Goal: Task Accomplishment & Management: Complete application form

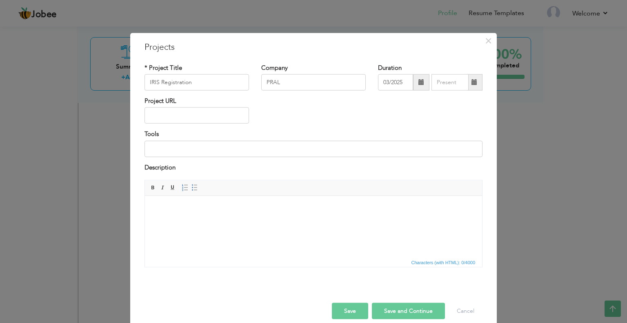
scroll to position [10, 0]
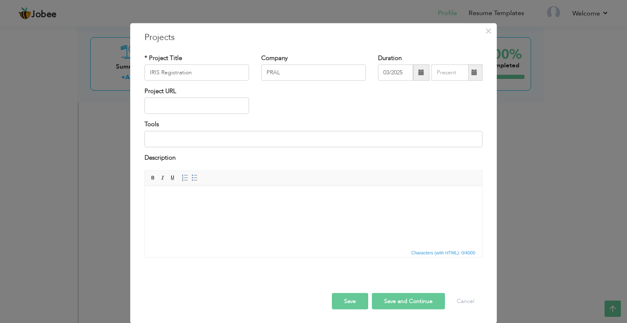
click at [203, 100] on input "text" at bounding box center [197, 106] width 105 height 16
paste input "[URL][TECHNICAL_ID]"
type input "[URL][TECHNICAL_ID]"
click at [356, 297] on button "Save" at bounding box center [350, 301] width 36 height 16
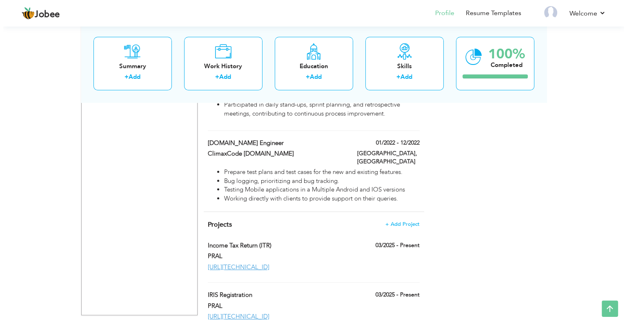
scroll to position [632, 0]
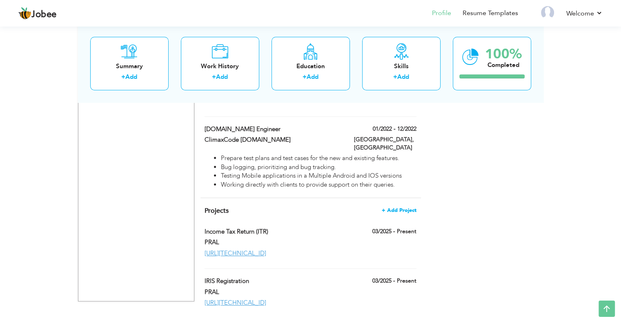
click at [398, 207] on span "+ Add Project" at bounding box center [399, 210] width 35 height 6
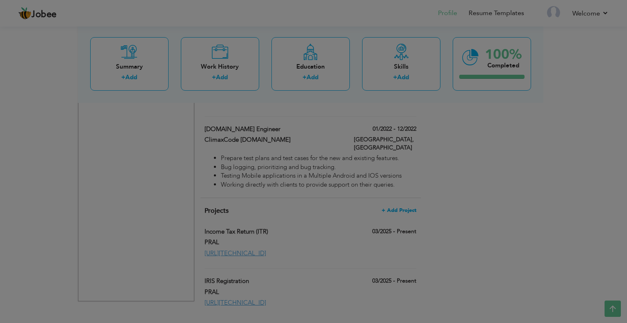
scroll to position [0, 0]
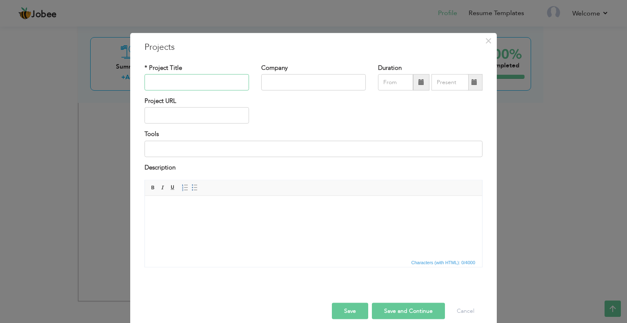
click at [193, 84] on input "text" at bounding box center [197, 82] width 105 height 16
type input "MiCedullaD"
click at [173, 119] on input "text" at bounding box center [197, 115] width 105 height 16
paste input "[URL][DOMAIN_NAME]"
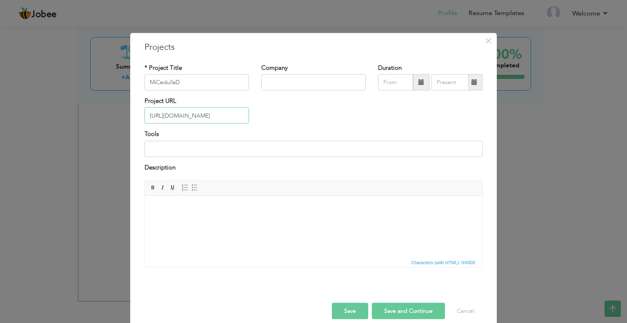
type input "[URL][DOMAIN_NAME]"
click at [280, 85] on input "text" at bounding box center [313, 82] width 105 height 16
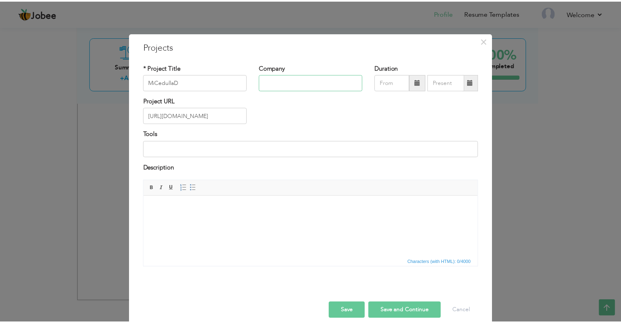
scroll to position [0, 0]
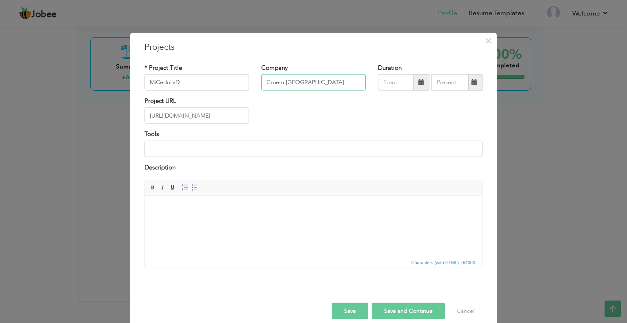
type input "Croem [GEOGRAPHIC_DATA]"
click at [418, 80] on span at bounding box center [421, 82] width 6 height 6
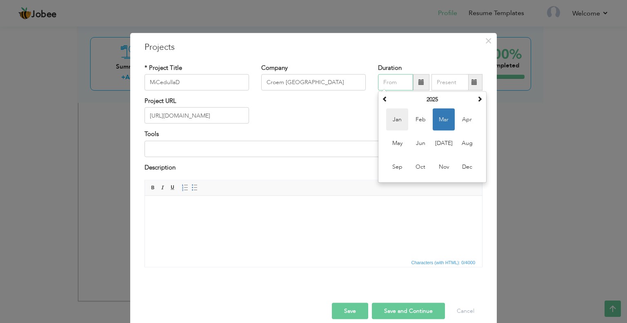
click at [396, 120] on span "Jan" at bounding box center [397, 120] width 22 height 22
type input "01/2025"
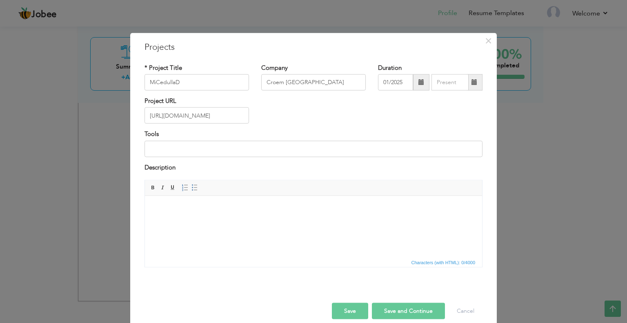
click at [418, 83] on span at bounding box center [421, 82] width 6 height 6
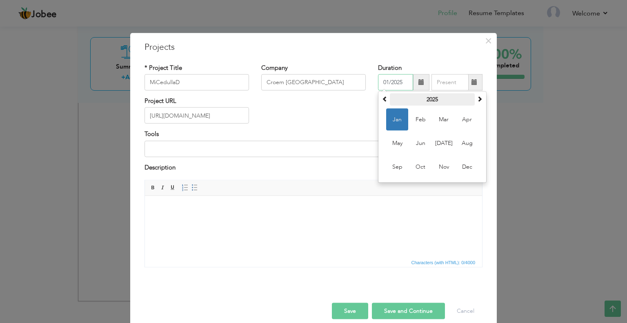
click at [424, 96] on th "2025" at bounding box center [432, 99] width 85 height 12
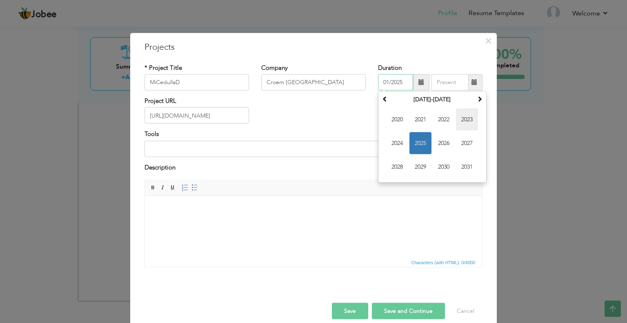
click at [469, 122] on span "2023" at bounding box center [467, 120] width 22 height 22
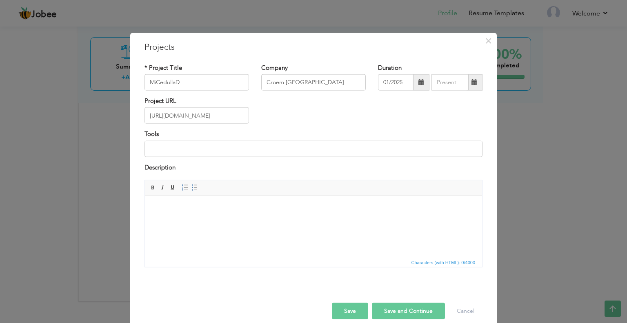
click at [473, 84] on span at bounding box center [475, 82] width 6 height 6
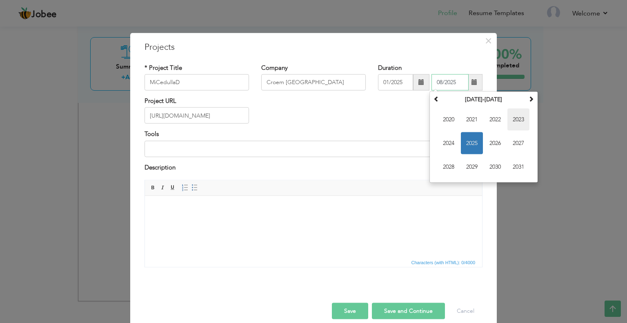
click at [514, 116] on span "2023" at bounding box center [518, 120] width 22 height 22
click at [473, 165] on span "Oct" at bounding box center [472, 167] width 22 height 22
type input "10/2023"
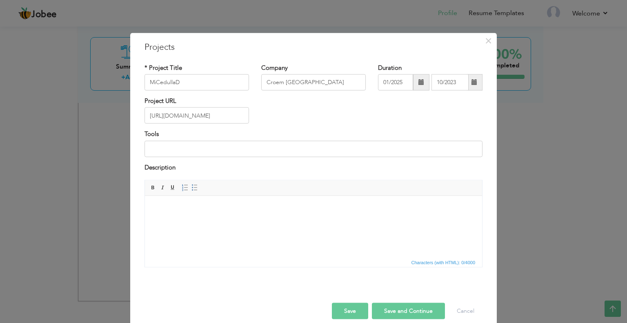
click at [381, 309] on button "Save and Continue" at bounding box center [408, 311] width 73 height 16
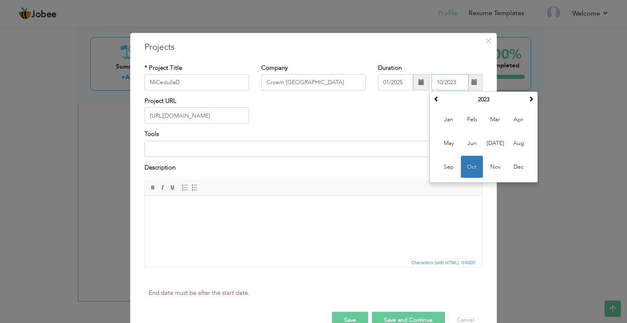
click at [475, 169] on span "Oct" at bounding box center [472, 167] width 22 height 22
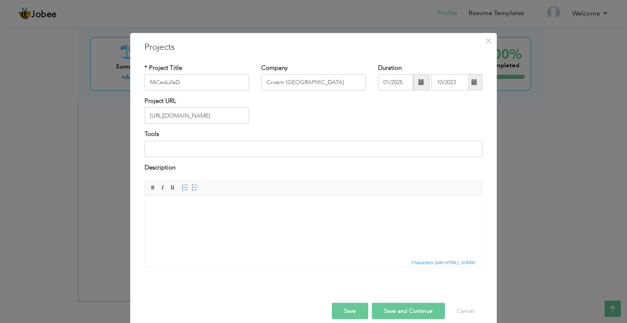
click at [418, 85] on span at bounding box center [421, 82] width 6 height 6
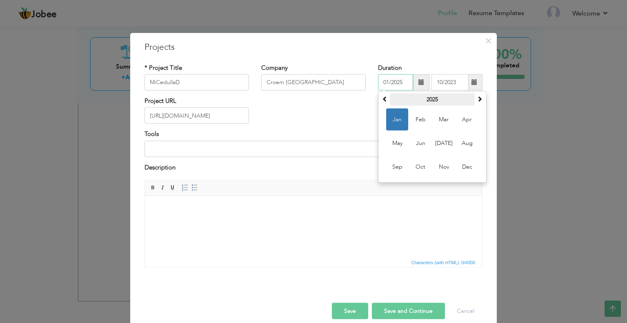
click at [425, 103] on th "2025" at bounding box center [432, 99] width 85 height 12
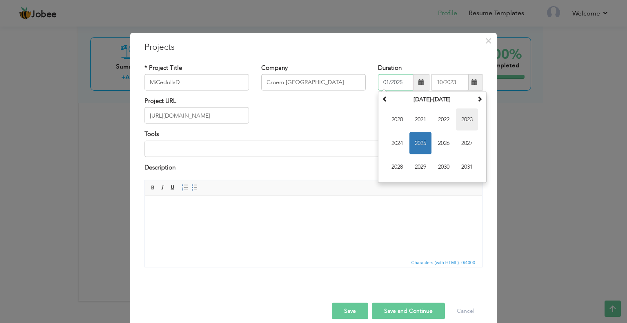
click at [462, 120] on span "2023" at bounding box center [467, 120] width 22 height 22
click at [396, 125] on span "Jan" at bounding box center [397, 120] width 22 height 22
type input "01/2023"
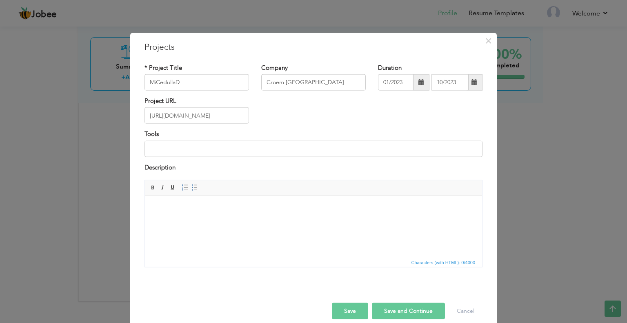
click at [346, 303] on button "Save" at bounding box center [350, 311] width 36 height 16
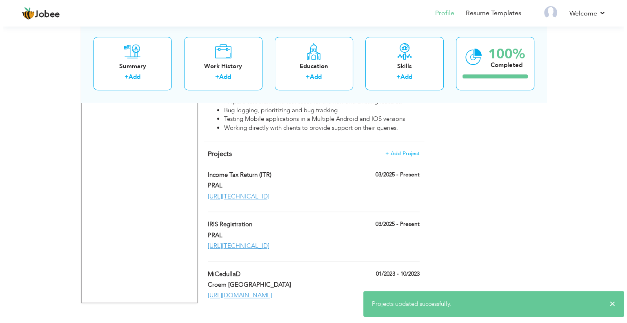
scroll to position [691, 0]
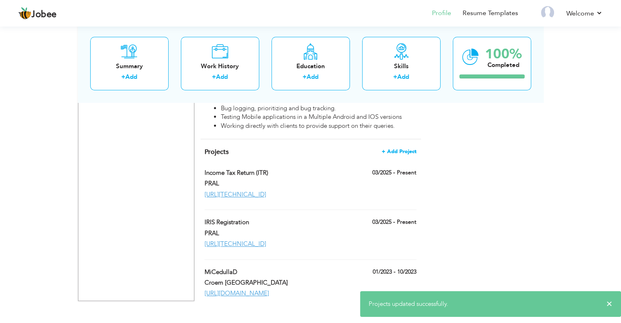
click at [397, 149] on span "+ Add Project" at bounding box center [399, 152] width 35 height 6
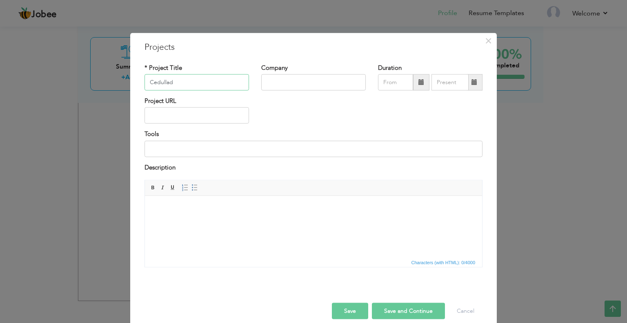
type input "Cedullad"
click at [200, 109] on input "text" at bounding box center [197, 115] width 105 height 16
paste input "[URL][DOMAIN_NAME]"
type input "[URL][DOMAIN_NAME]"
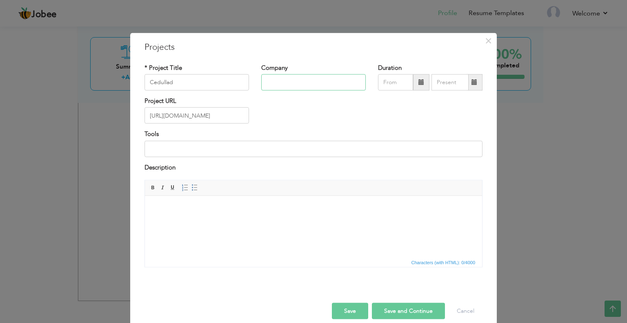
click at [276, 84] on input "text" at bounding box center [313, 82] width 105 height 16
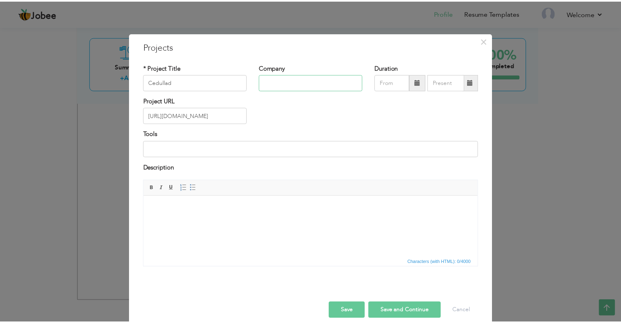
scroll to position [0, 0]
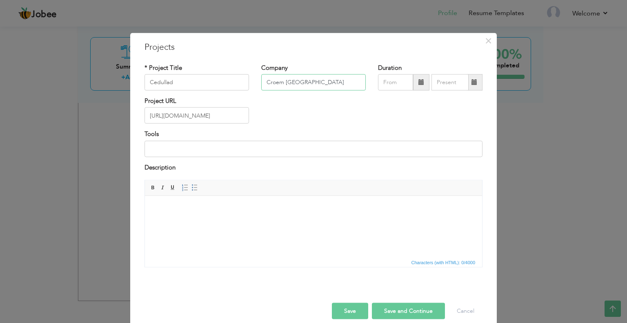
type input "Croem [GEOGRAPHIC_DATA]"
click at [414, 85] on span at bounding box center [421, 82] width 16 height 16
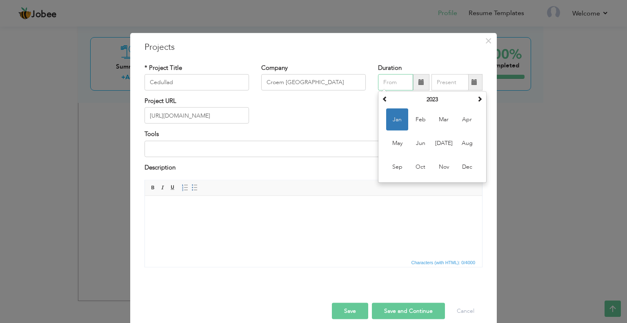
click at [396, 119] on span "Jan" at bounding box center [397, 120] width 22 height 22
type input "01/2023"
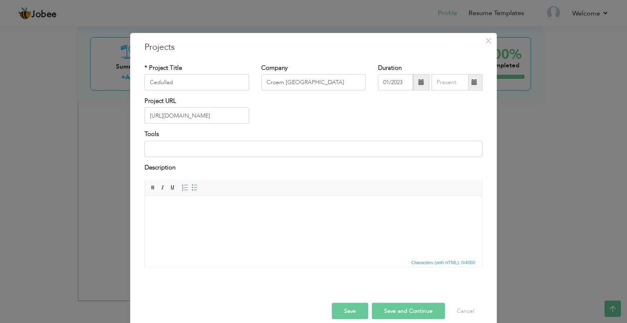
click at [473, 83] on span at bounding box center [475, 82] width 6 height 6
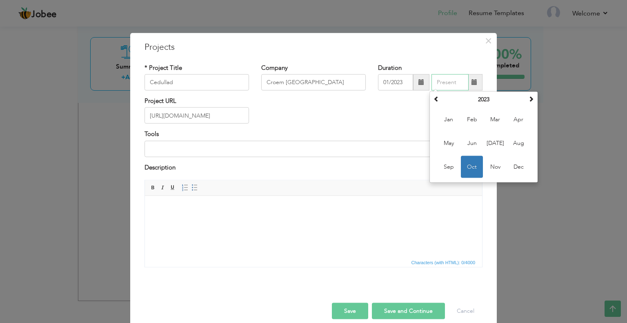
click at [471, 168] on span "Oct" at bounding box center [472, 167] width 22 height 22
type input "10/2023"
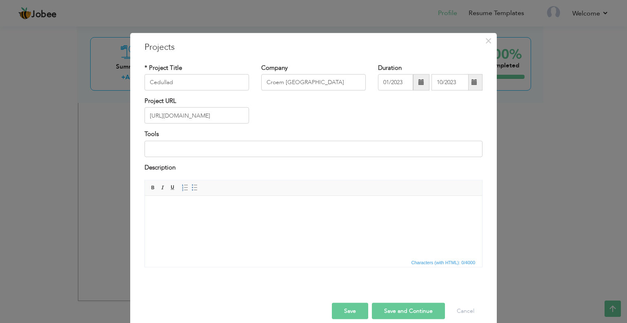
click at [349, 308] on button "Save" at bounding box center [350, 311] width 36 height 16
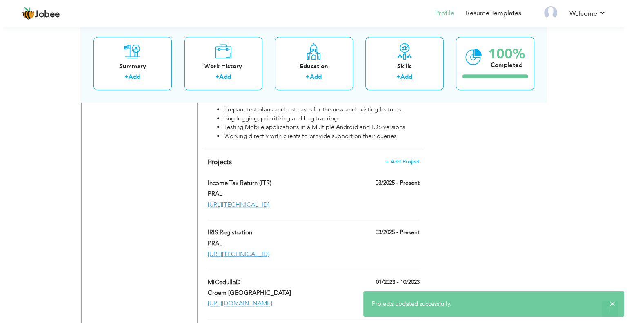
scroll to position [667, 0]
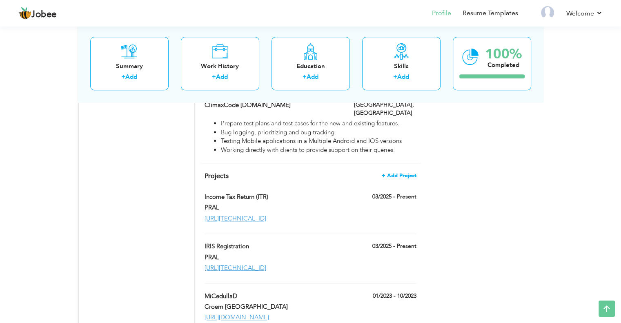
click at [399, 173] on span "+ Add Project" at bounding box center [399, 176] width 35 height 6
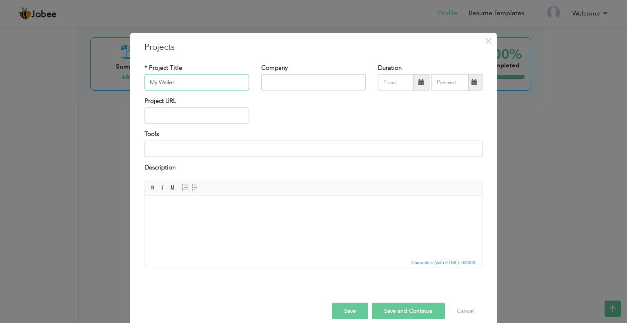
type input "My Wallet"
click at [272, 81] on input "text" at bounding box center [313, 82] width 105 height 16
type input "Croem [GEOGRAPHIC_DATA]"
click at [415, 85] on span at bounding box center [421, 82] width 16 height 16
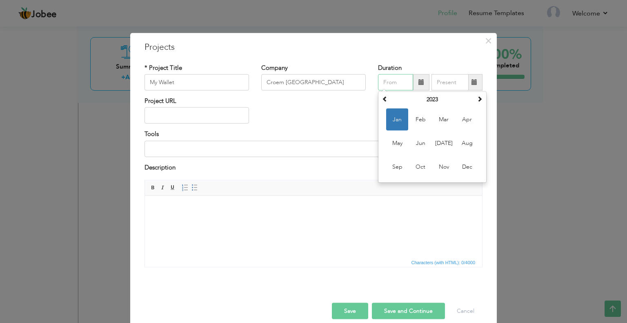
click at [392, 117] on span "Jan" at bounding box center [397, 120] width 22 height 22
type input "01/2023"
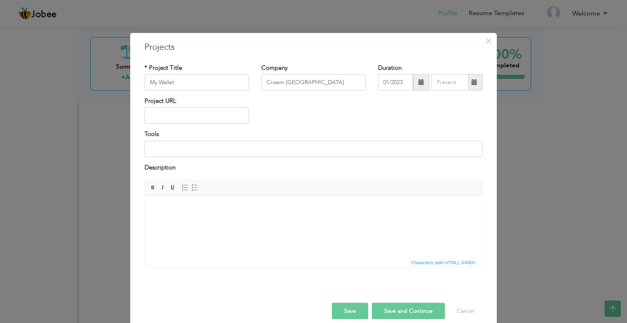
click at [472, 80] on span at bounding box center [475, 82] width 6 height 6
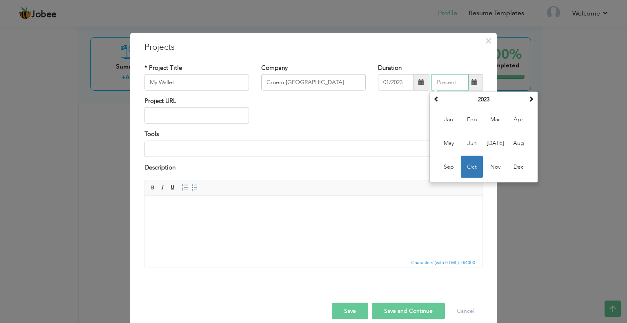
click at [467, 160] on span "Oct" at bounding box center [472, 167] width 22 height 22
type input "10/2023"
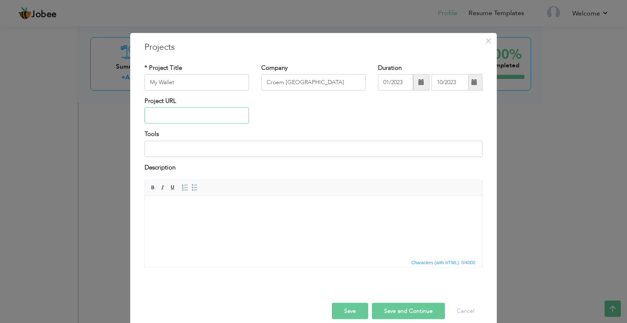
click at [201, 117] on input "text" at bounding box center [197, 115] width 105 height 16
paste input "[URL][DOMAIN_NAME]"
type input "[URL][DOMAIN_NAME]"
click at [345, 305] on button "Save" at bounding box center [350, 311] width 36 height 16
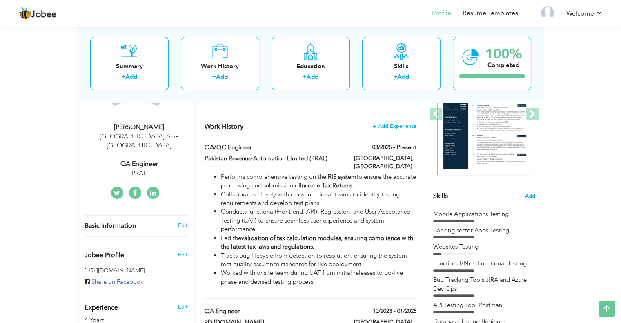
scroll to position [0, 0]
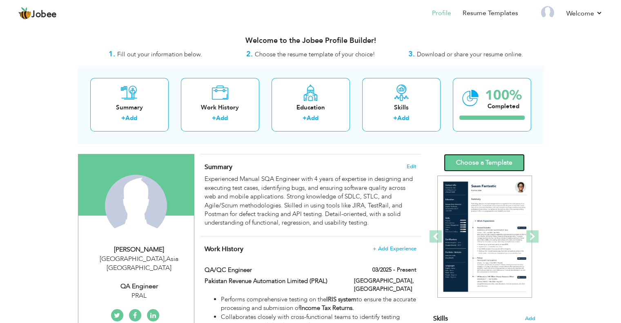
click at [478, 157] on link "Choose a Template" at bounding box center [484, 163] width 81 height 18
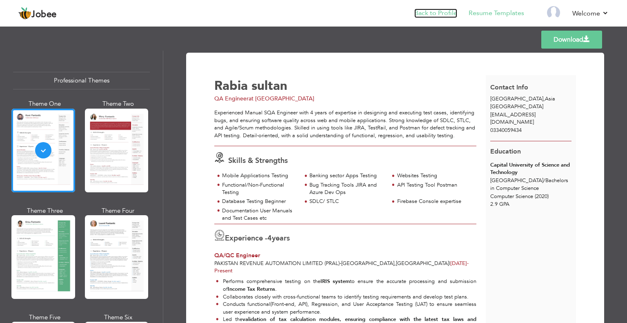
click at [436, 10] on link "Back to Profile" at bounding box center [435, 13] width 43 height 9
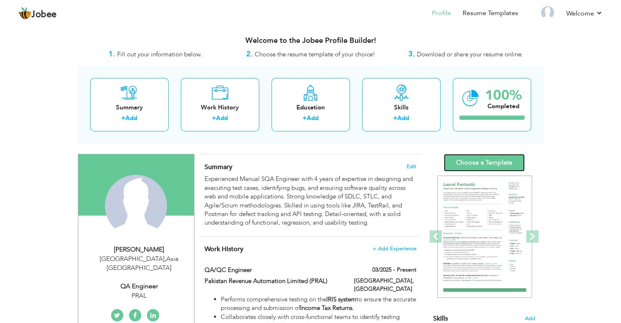
click at [490, 161] on link "Choose a Template" at bounding box center [484, 163] width 81 height 18
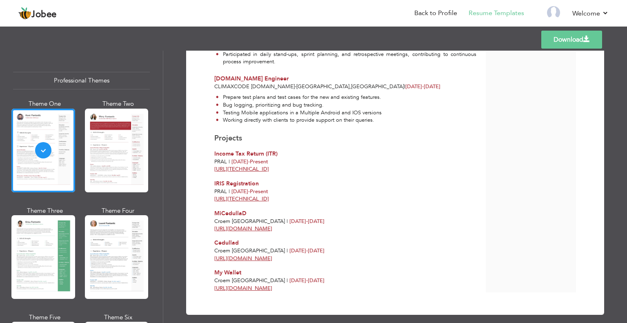
scroll to position [284, 0]
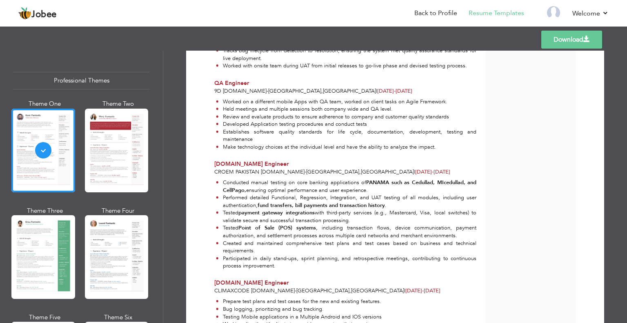
click at [590, 39] on link "Download" at bounding box center [571, 40] width 61 height 18
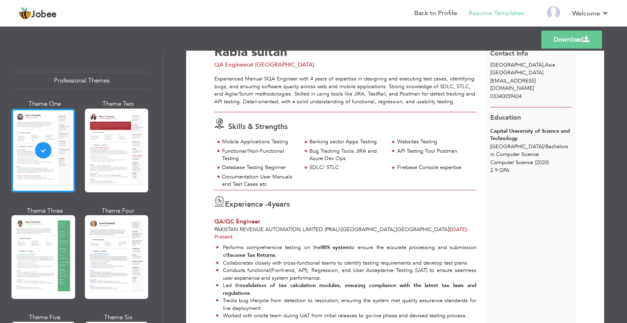
scroll to position [0, 0]
